Goal: Transaction & Acquisition: Download file/media

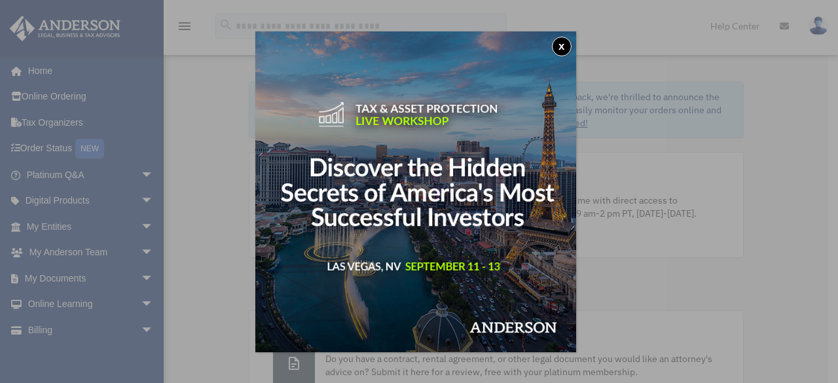
click at [564, 45] on button "x" at bounding box center [562, 47] width 20 height 20
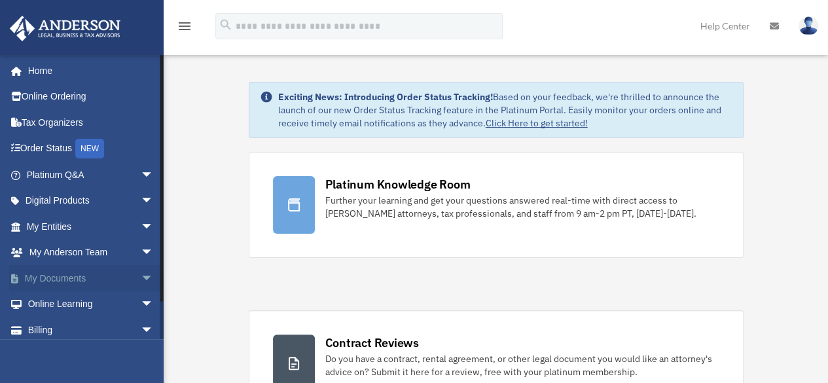
click at [65, 272] on link "My Documents arrow_drop_down" at bounding box center [91, 278] width 164 height 26
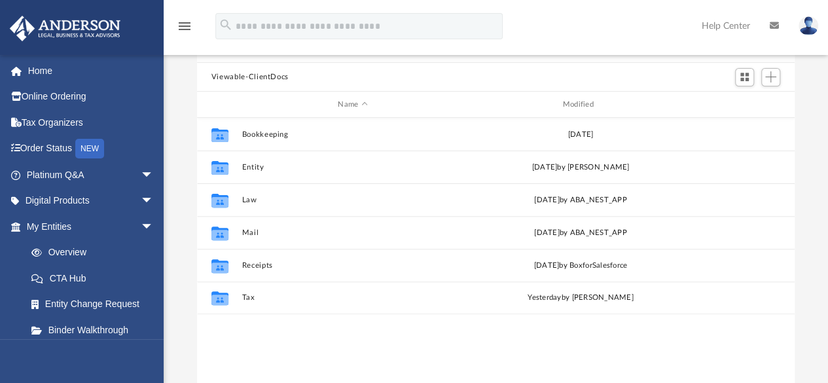
scroll to position [105, 0]
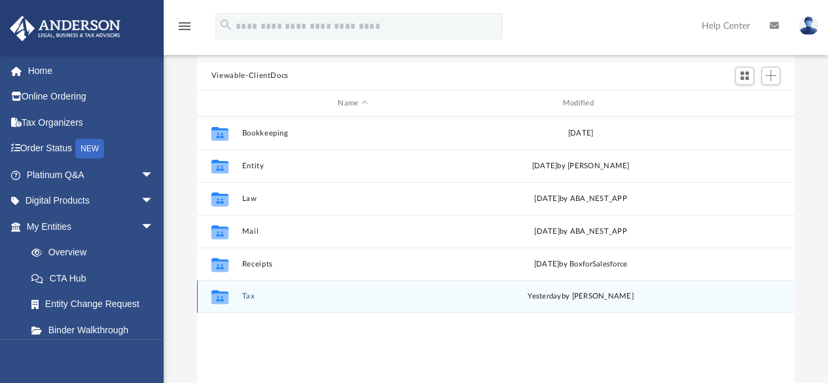
click at [468, 302] on div "Collaborated Folder Tax [DATE] by [PERSON_NAME]" at bounding box center [496, 296] width 598 height 33
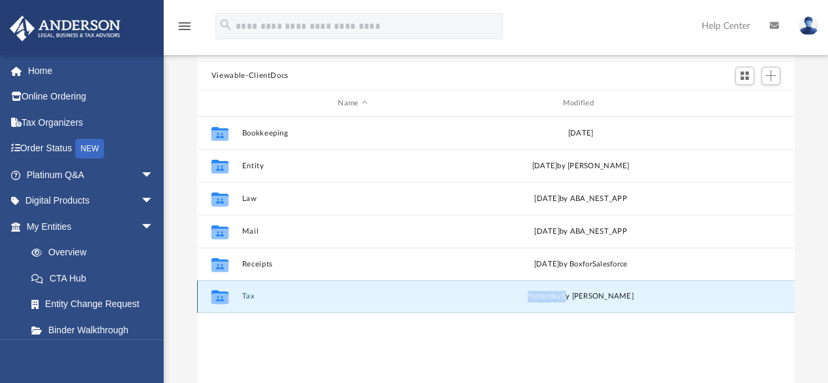
click at [468, 302] on div "Collaborated Folder Tax [DATE] by [PERSON_NAME]" at bounding box center [496, 296] width 598 height 33
click at [274, 299] on button "Tax" at bounding box center [353, 297] width 222 height 9
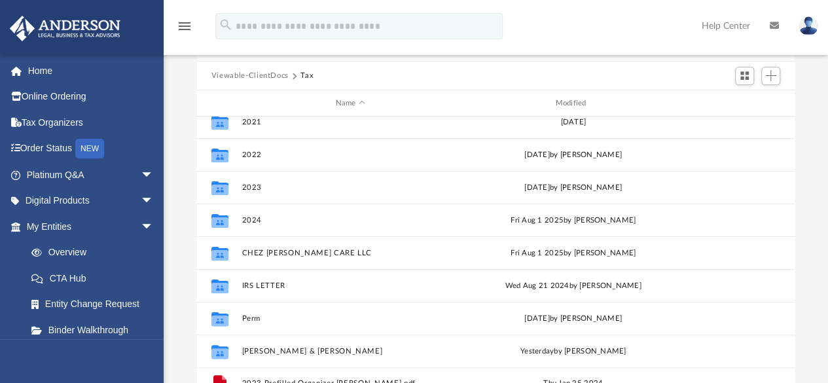
scroll to position [121, 0]
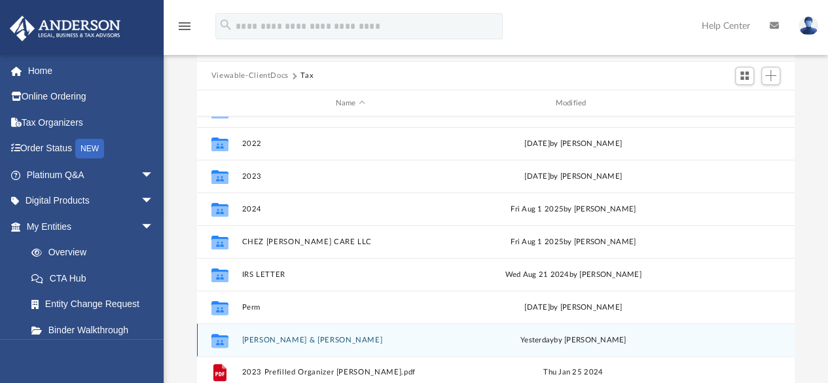
click at [303, 340] on button "[PERSON_NAME] & [PERSON_NAME]" at bounding box center [350, 340] width 217 height 9
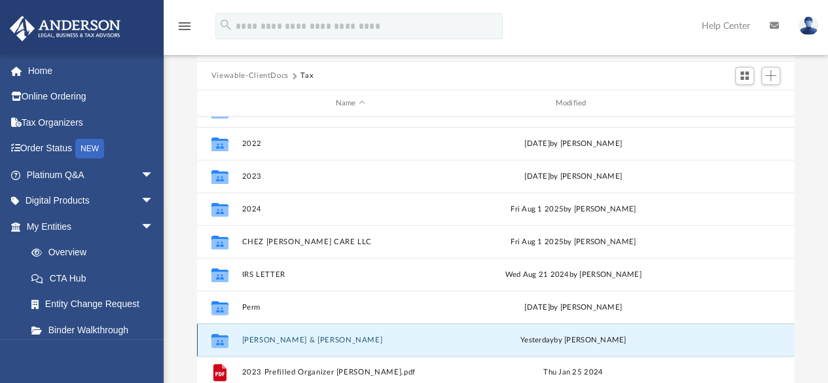
click at [303, 340] on button "[PERSON_NAME] & [PERSON_NAME]" at bounding box center [350, 340] width 217 height 9
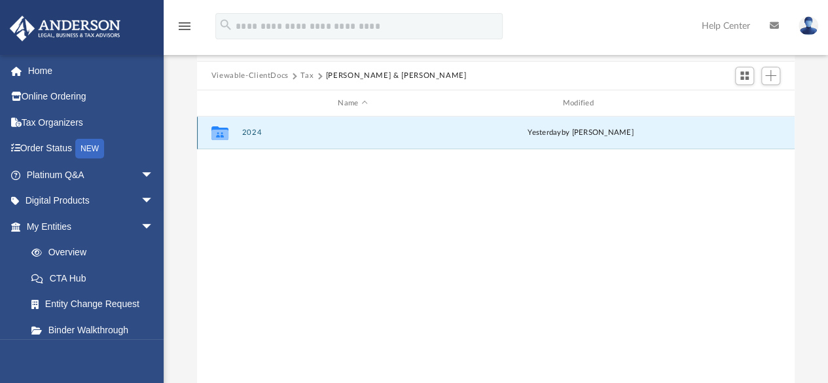
click at [268, 130] on button "2024" at bounding box center [353, 133] width 222 height 9
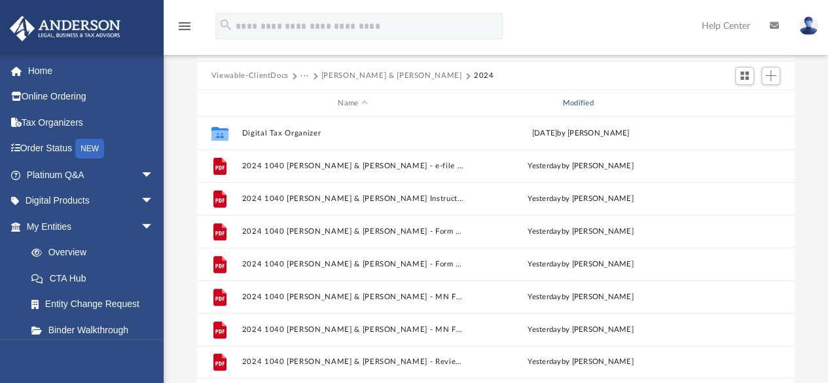
click at [580, 98] on div "Modified" at bounding box center [581, 104] width 223 height 12
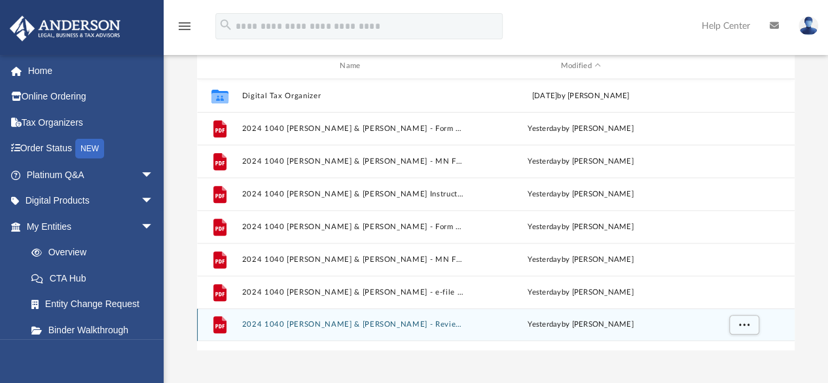
click at [355, 325] on button "2024 1040 Simpeh, Olubunmi & Michael - Review Copy.pdf" at bounding box center [353, 325] width 222 height 9
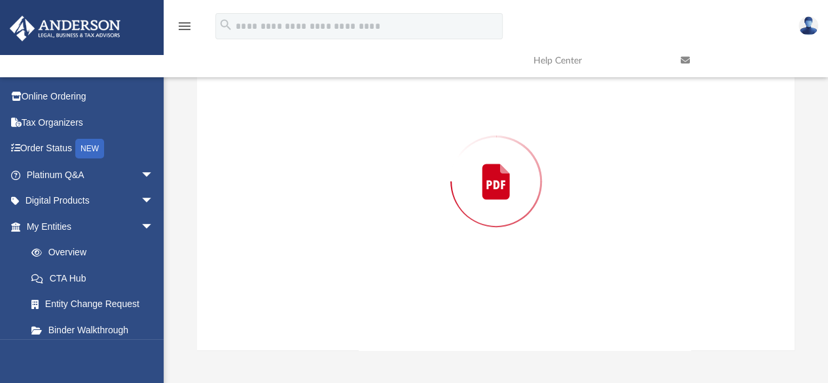
scroll to position [120, 0]
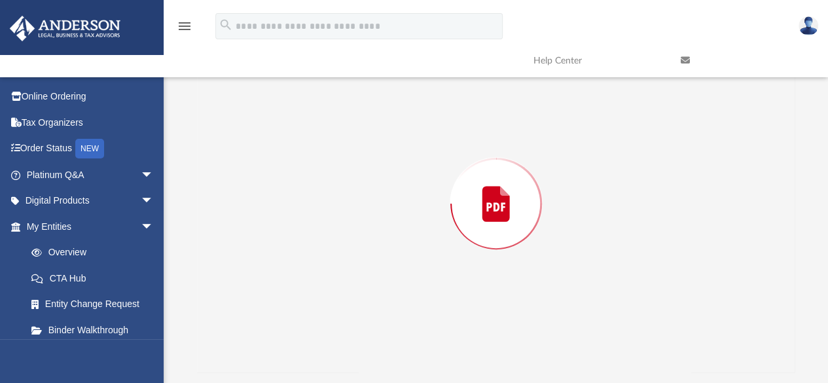
click at [355, 325] on div "Preview" at bounding box center [496, 204] width 599 height 338
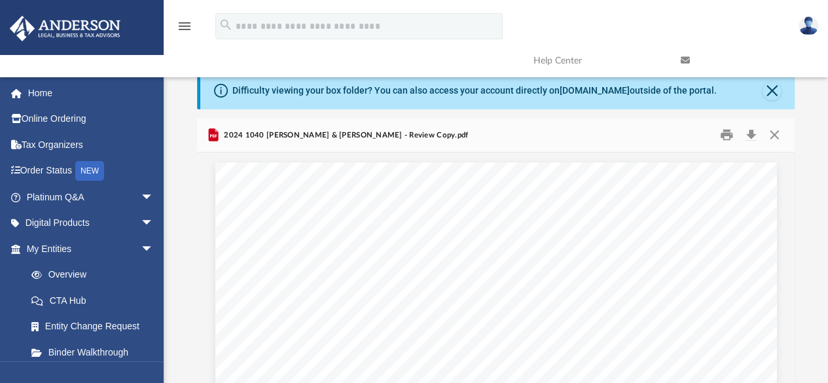
scroll to position [0, 0]
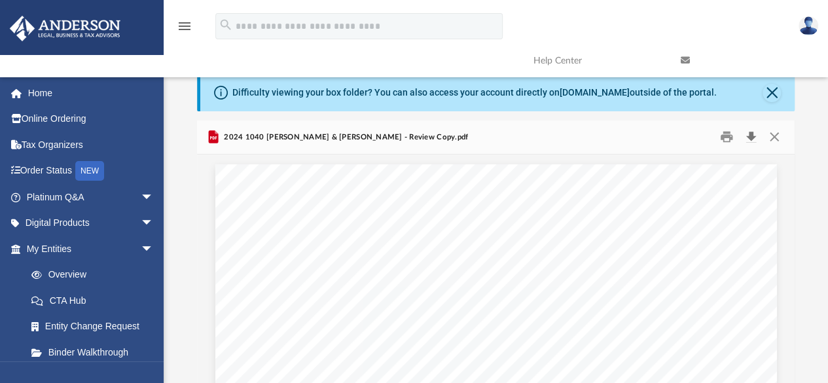
click at [753, 136] on button "Download" at bounding box center [751, 137] width 24 height 20
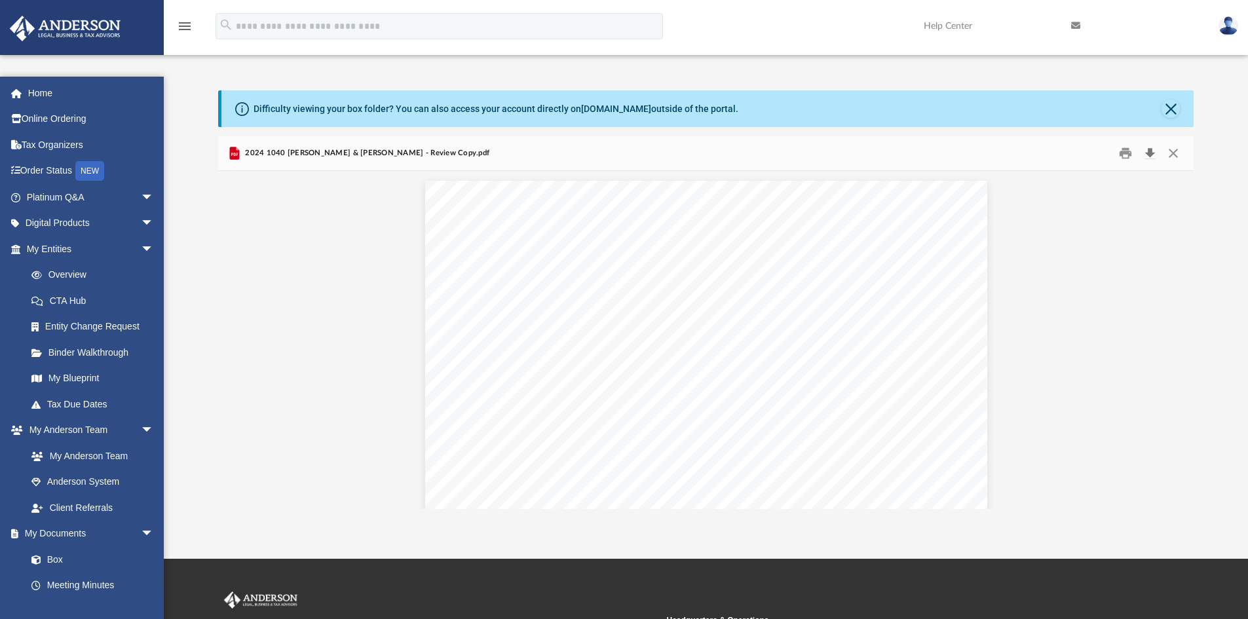
scroll to position [288, 965]
